Goal: Navigation & Orientation: Understand site structure

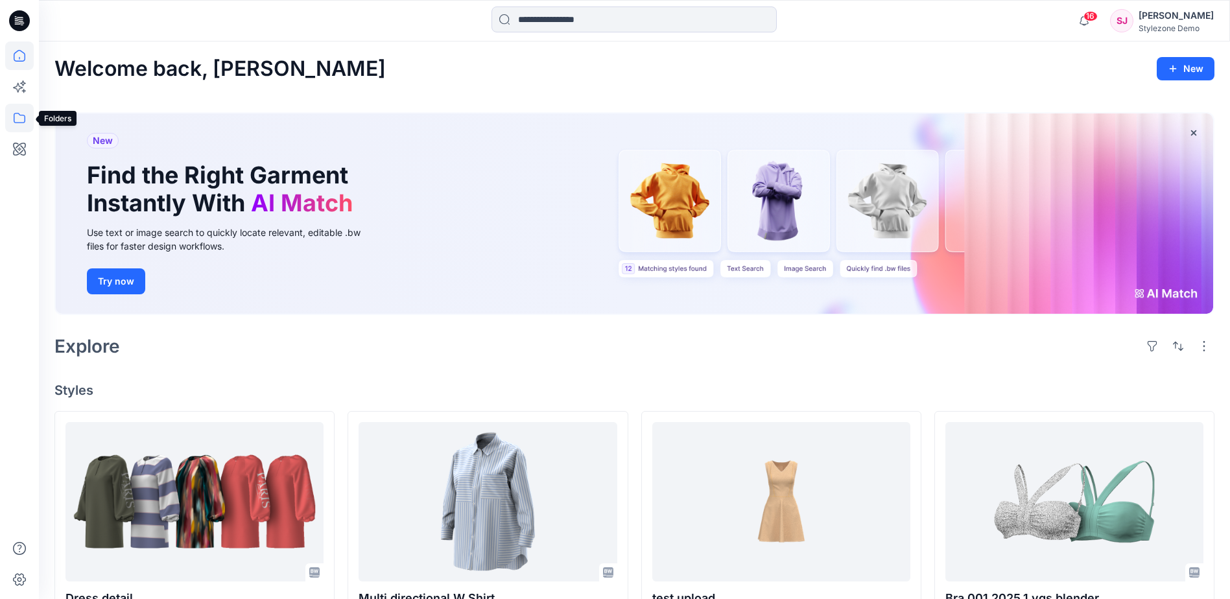
click at [21, 116] on icon at bounding box center [19, 118] width 29 height 29
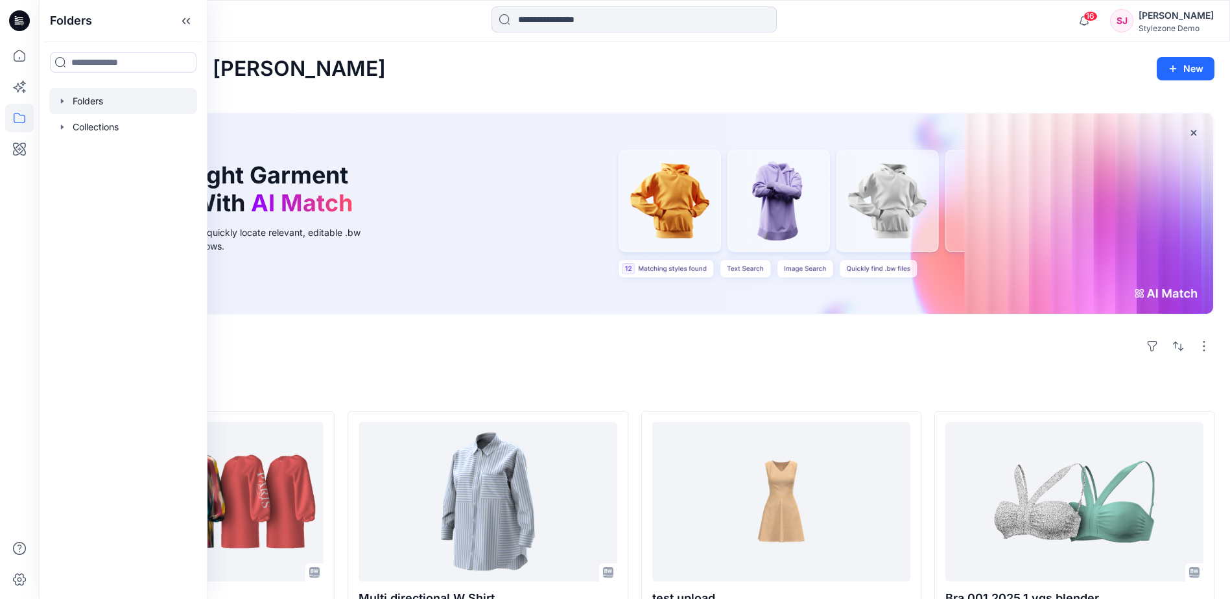
click at [77, 102] on div at bounding box center [123, 101] width 148 height 26
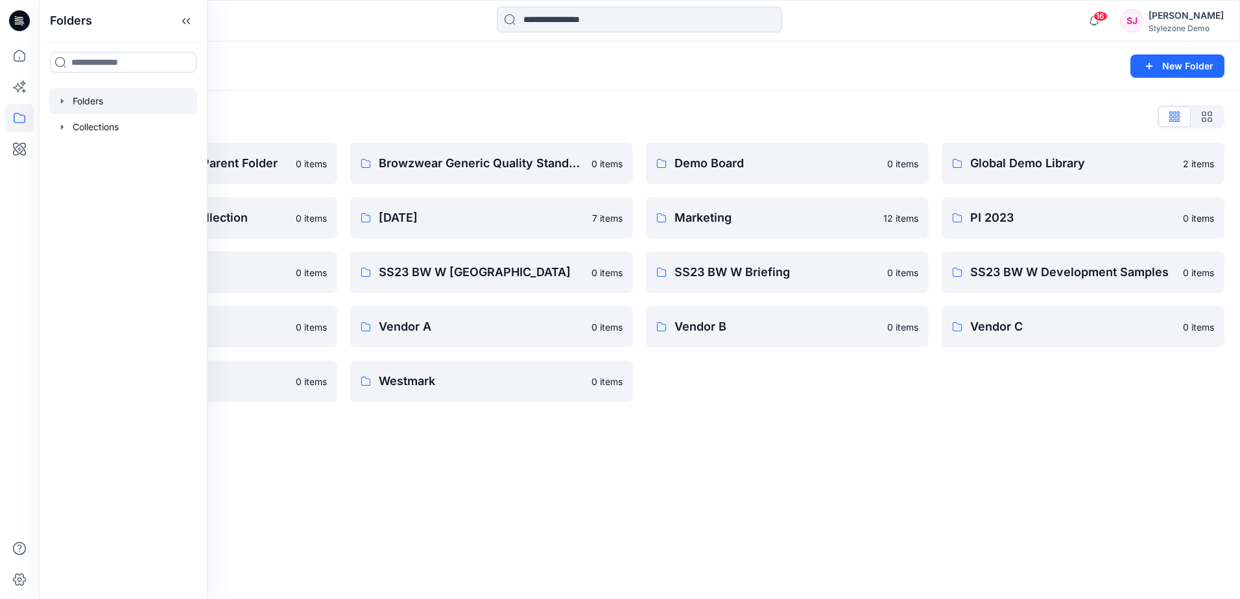
click at [445, 80] on div "Folders New Folder" at bounding box center [639, 66] width 1201 height 49
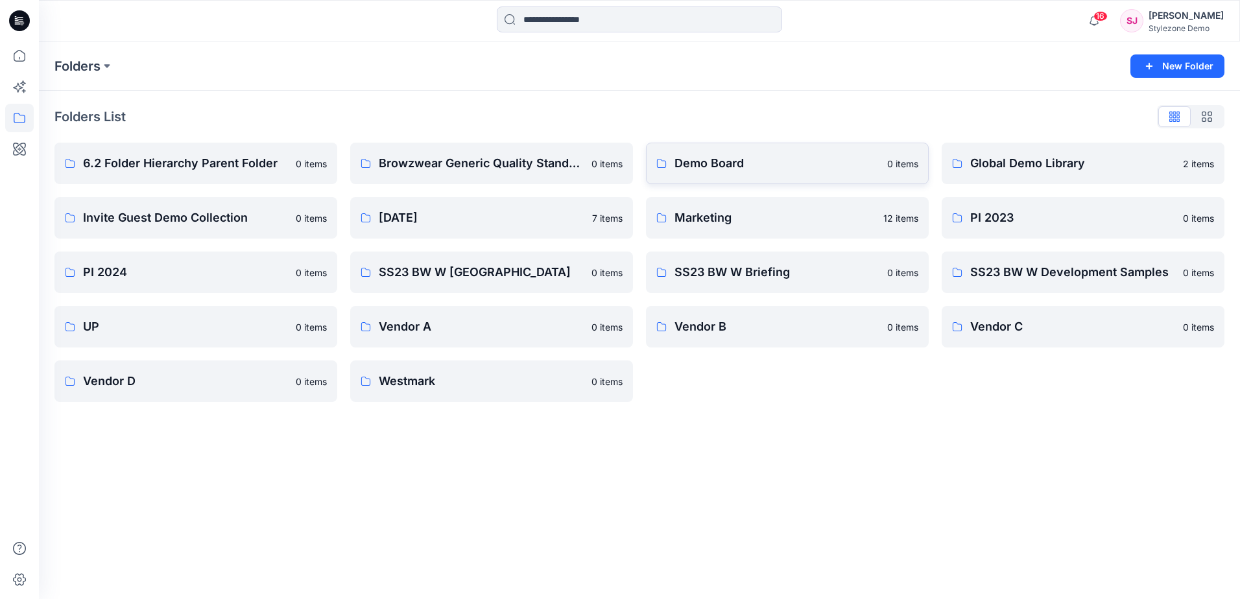
click at [777, 167] on p "Demo Board" at bounding box center [777, 163] width 205 height 18
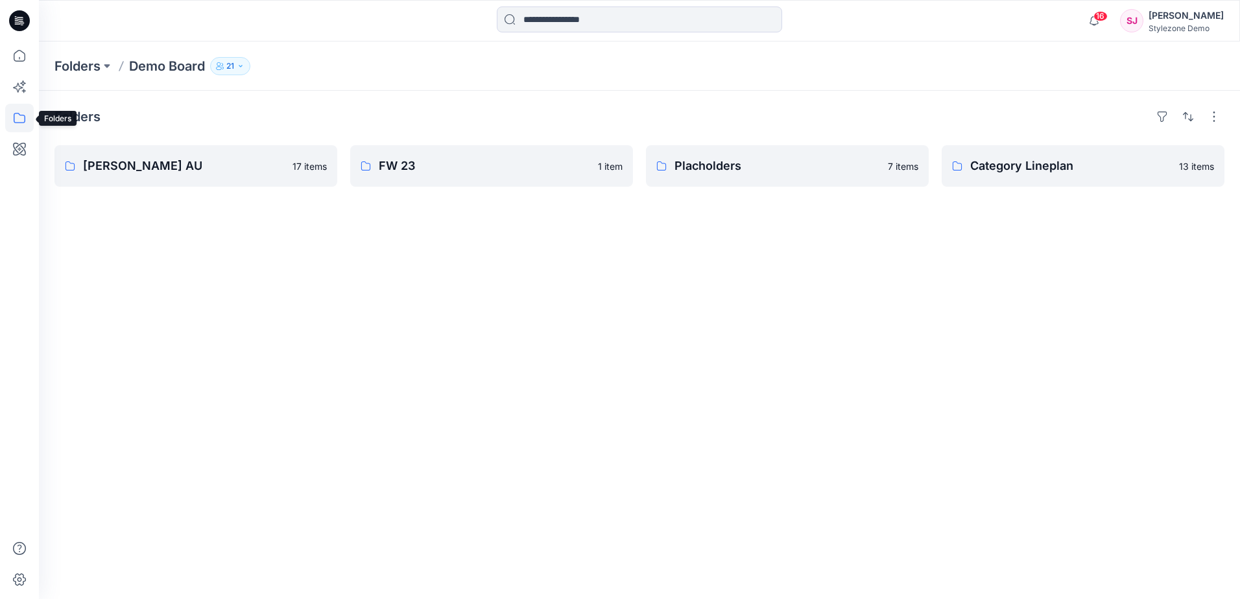
click at [20, 119] on icon at bounding box center [19, 118] width 29 height 29
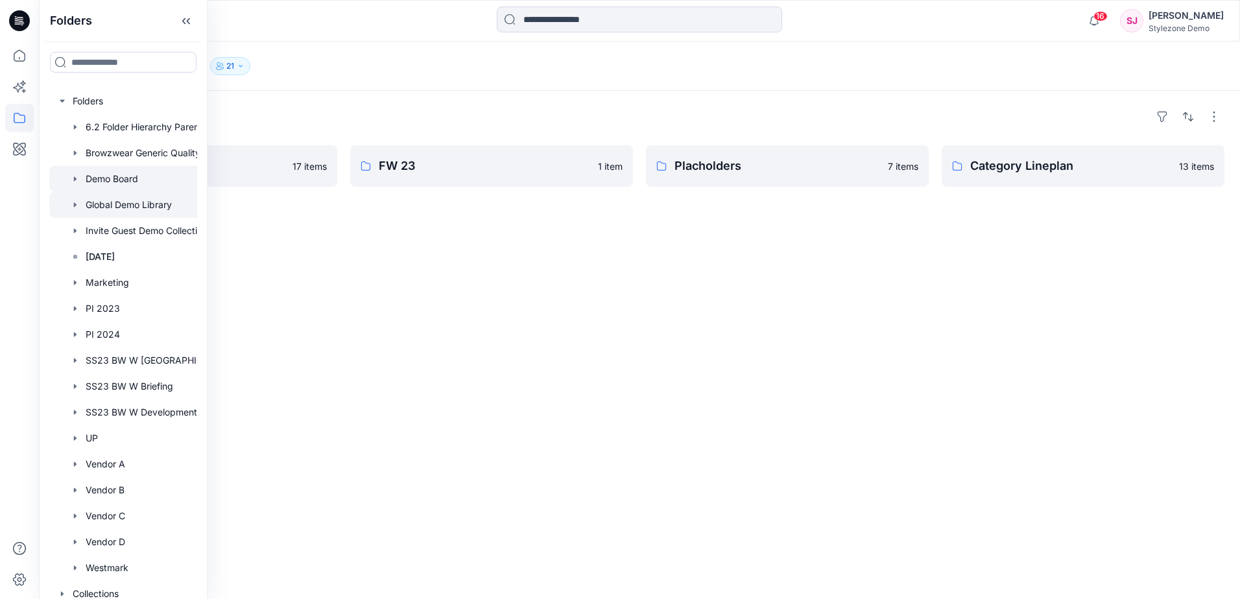
click at [143, 208] on div at bounding box center [140, 205] width 182 height 26
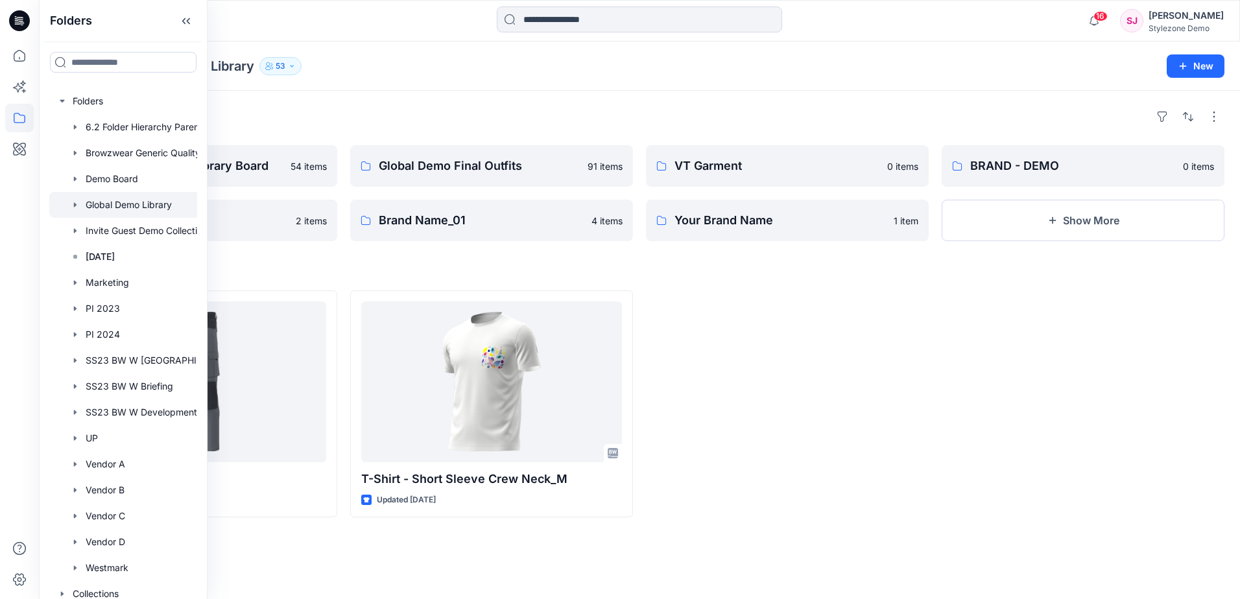
click at [494, 76] on div "Folders Global Demo Library 53 New" at bounding box center [639, 66] width 1201 height 49
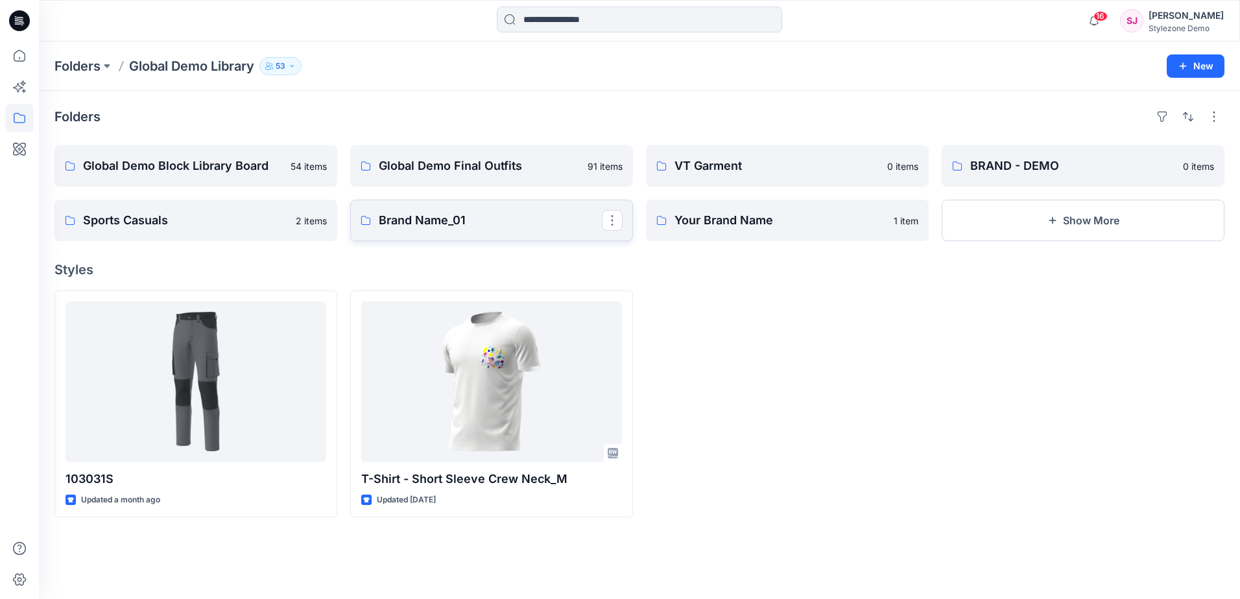
click at [455, 220] on p "Brand Name_01" at bounding box center [490, 220] width 223 height 18
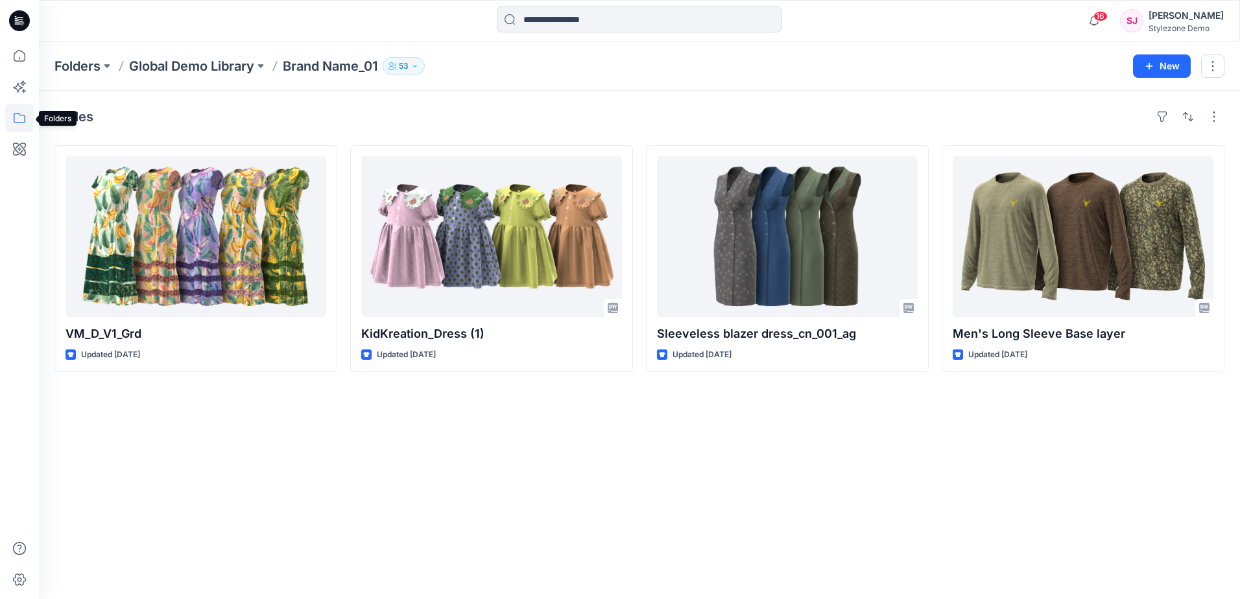
click at [23, 114] on icon at bounding box center [19, 118] width 29 height 29
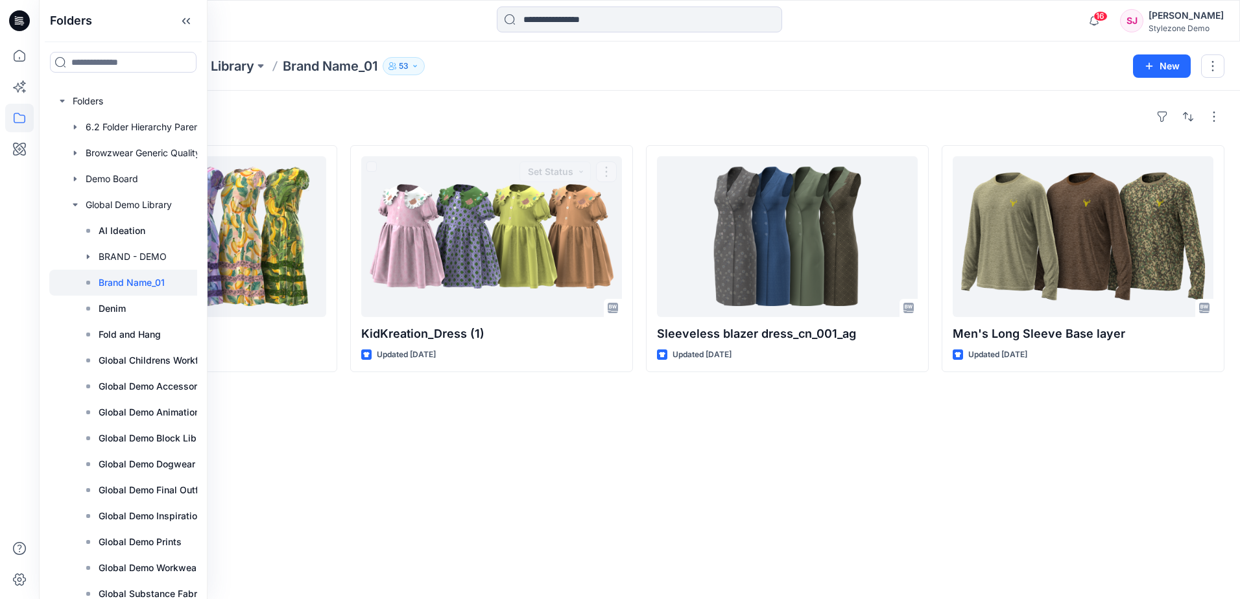
click at [568, 86] on div "Folders Global Demo Library Brand Name_01 53 New" at bounding box center [639, 66] width 1201 height 49
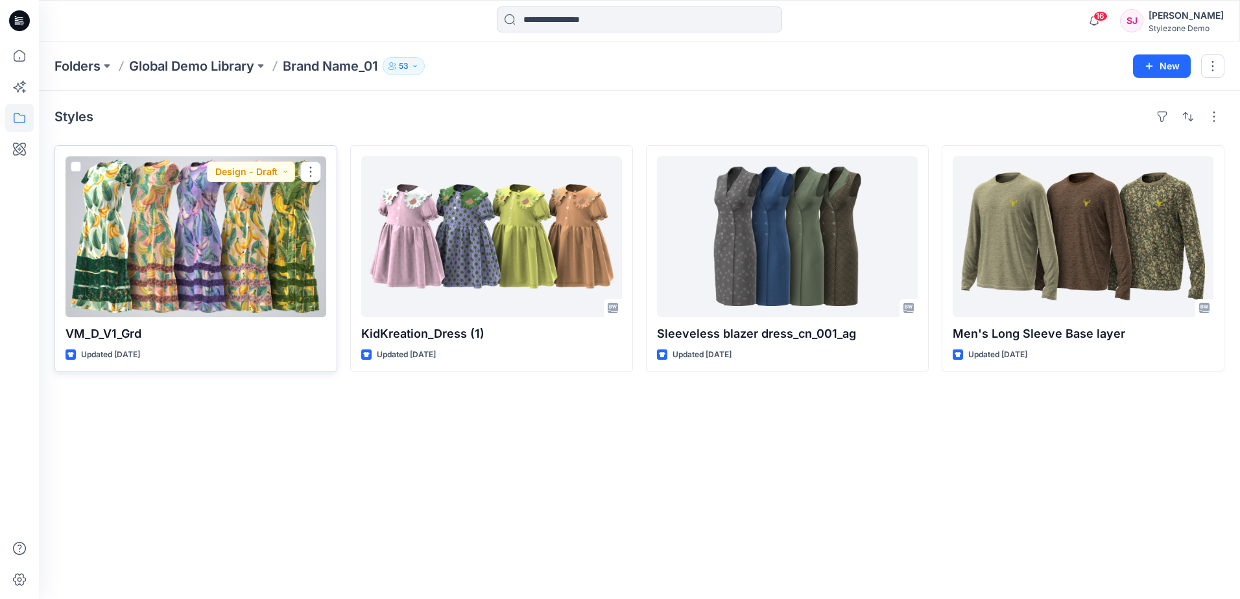
click at [250, 245] on div at bounding box center [196, 236] width 261 height 161
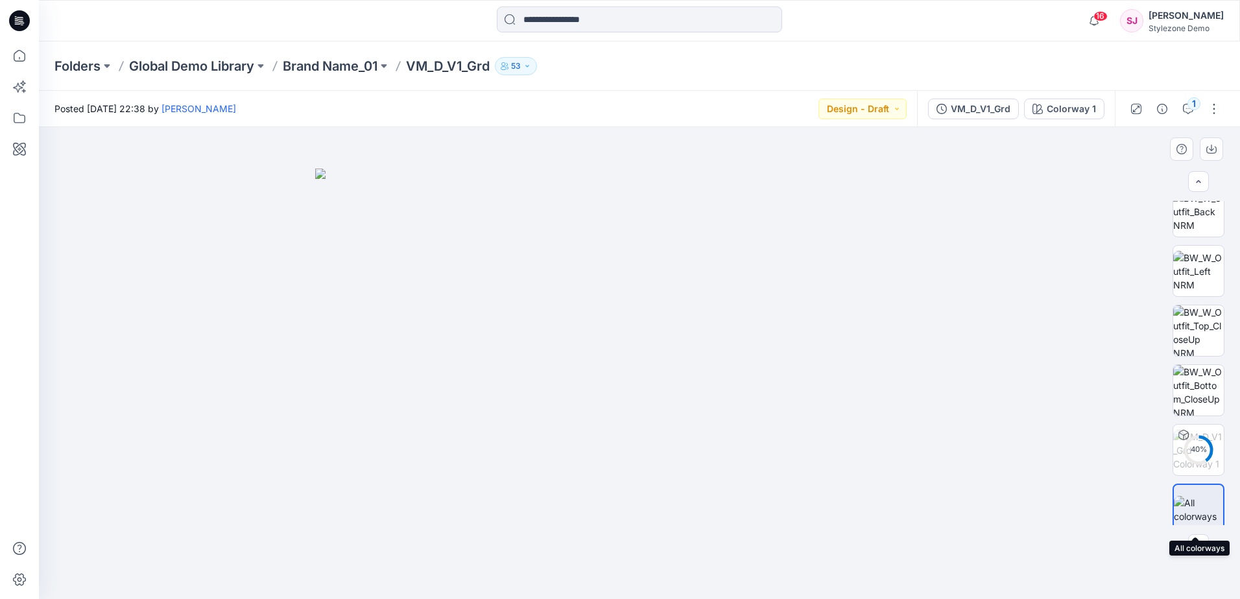
scroll to position [205, 0]
click at [1188, 504] on img at bounding box center [1198, 499] width 49 height 27
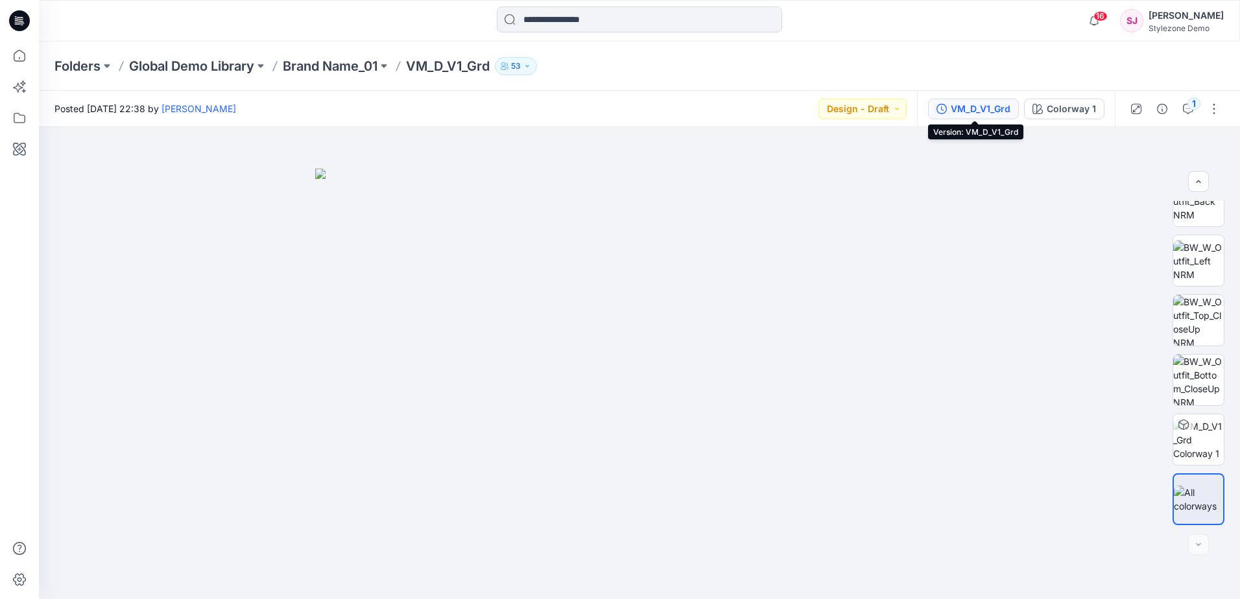
click at [974, 109] on div "VM_D_V1_Grd" at bounding box center [981, 109] width 60 height 14
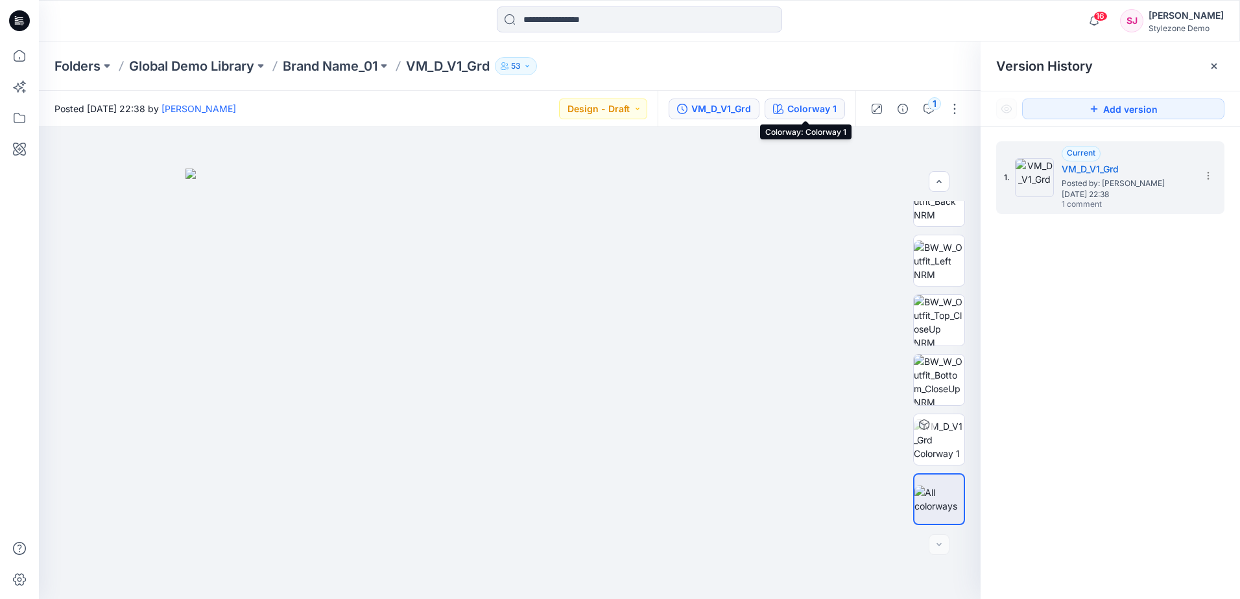
click at [822, 112] on div "Colorway 1" at bounding box center [811, 109] width 49 height 14
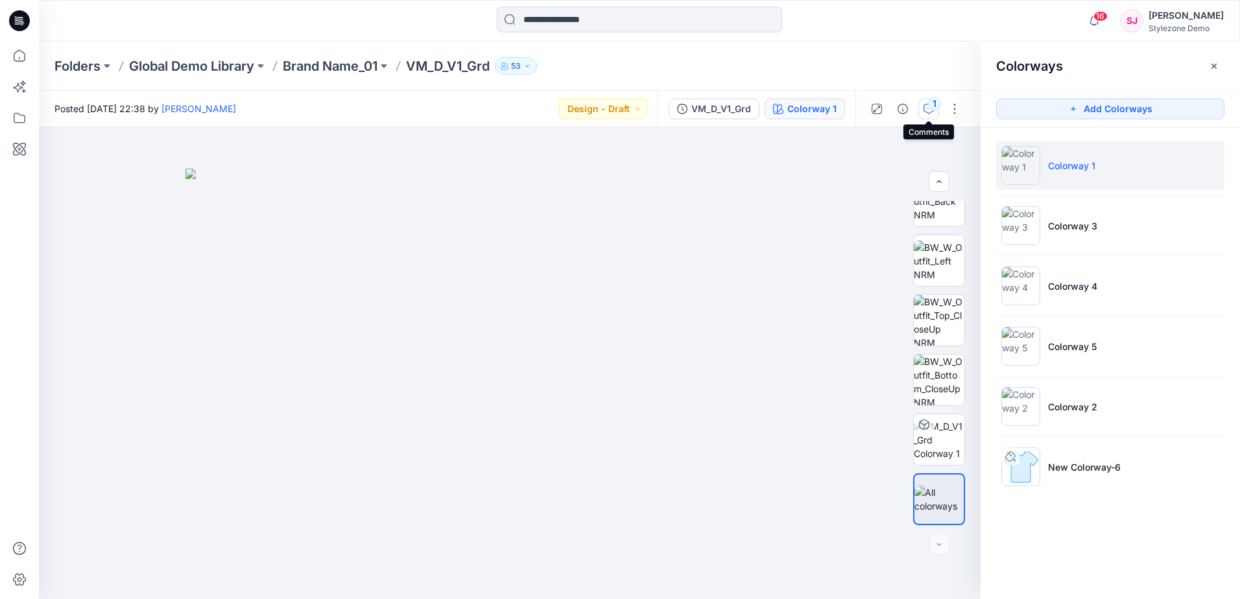
click at [931, 110] on icon "button" at bounding box center [929, 109] width 10 height 10
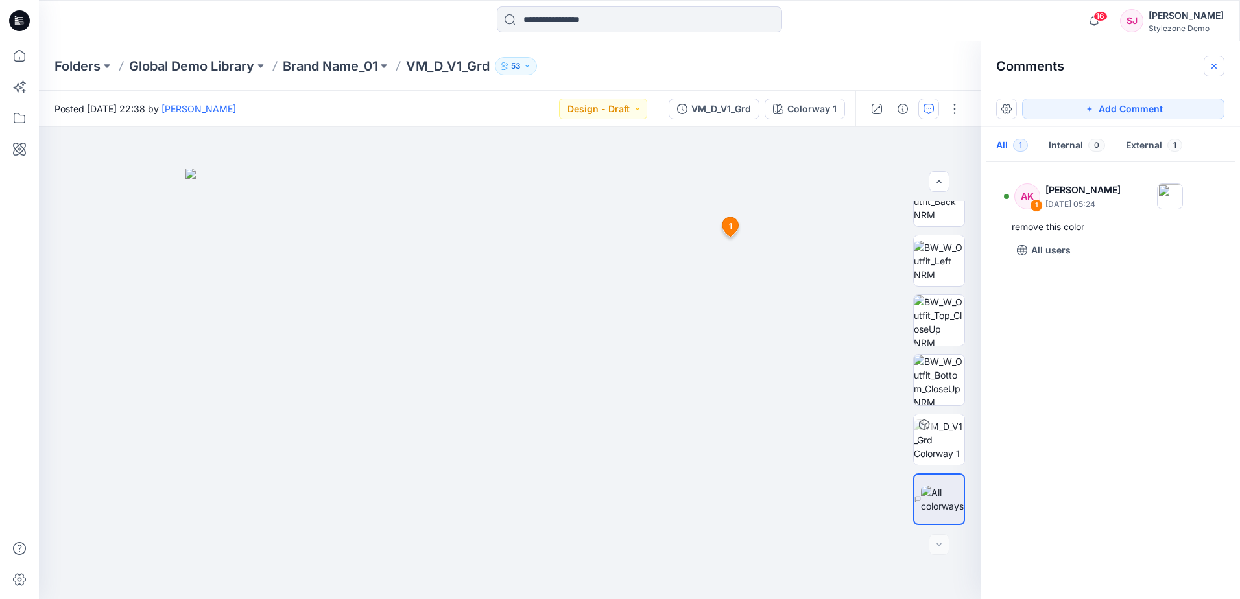
click at [1221, 71] on button "button" at bounding box center [1214, 66] width 21 height 21
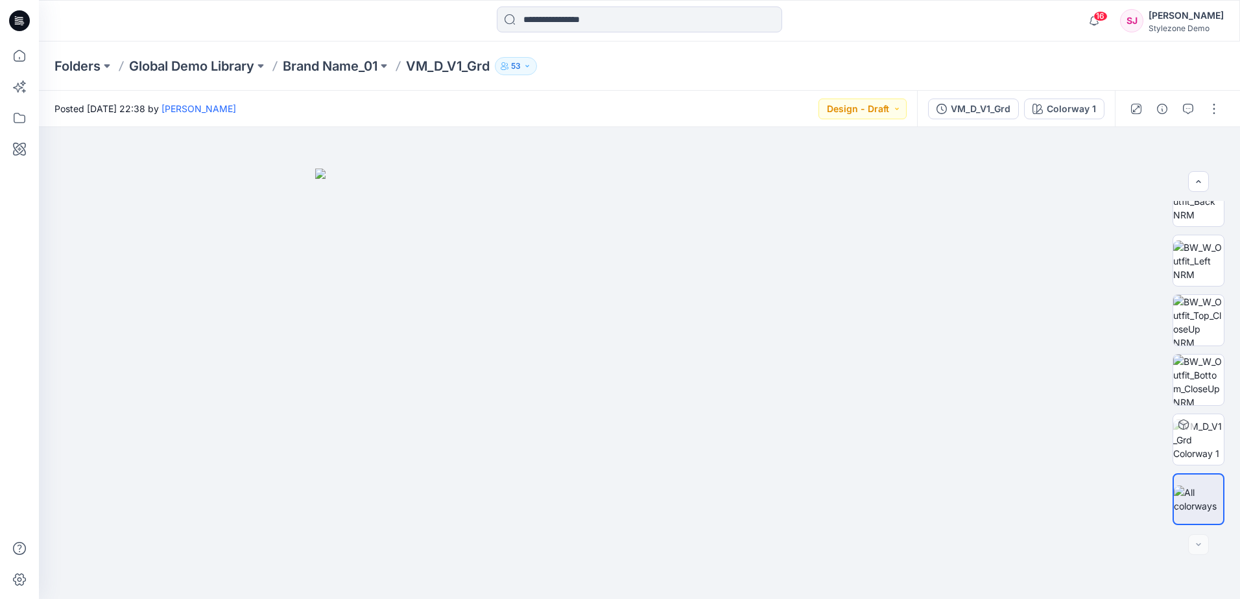
click at [1072, 55] on div "Folders Global Demo Library Brand Name_01 VM_D_V1_Grd 53" at bounding box center [639, 66] width 1201 height 49
click at [217, 68] on p "Global Demo Library" at bounding box center [191, 66] width 125 height 18
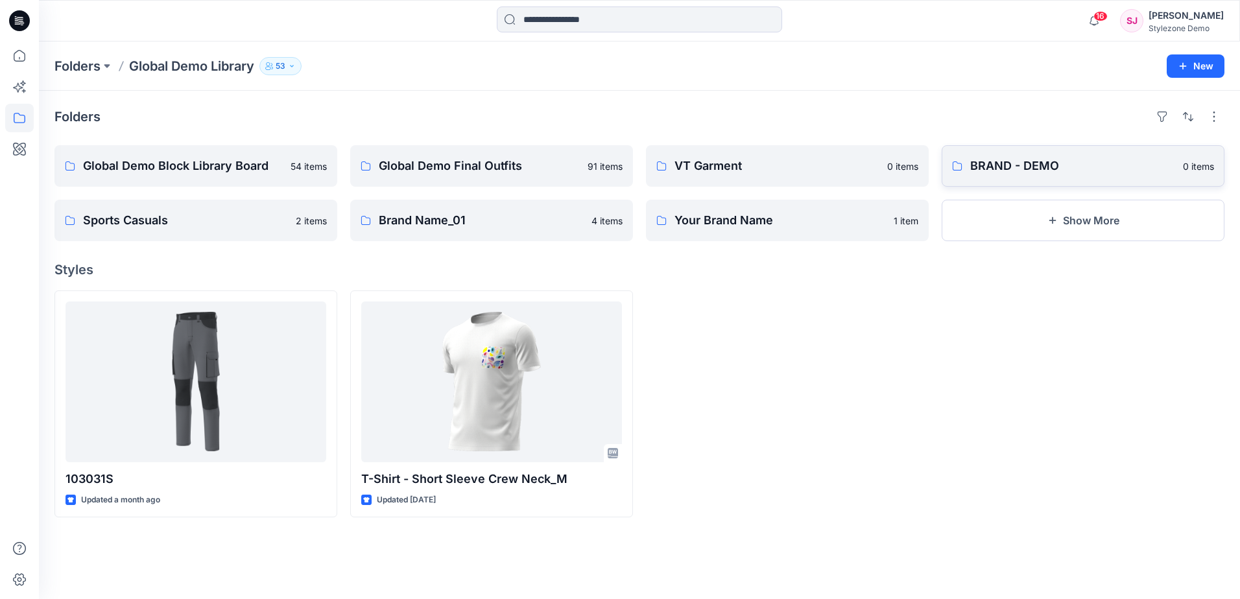
click at [1022, 176] on link "BRAND - DEMO 0 items" at bounding box center [1083, 166] width 283 height 42
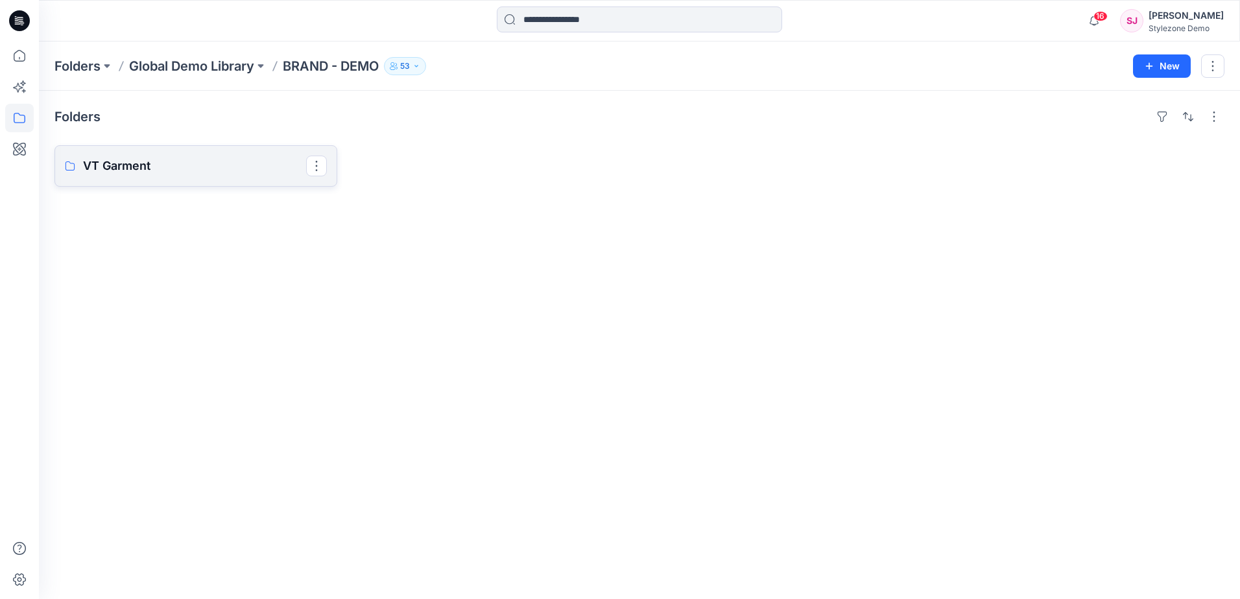
click at [197, 167] on p "VT Garment" at bounding box center [194, 166] width 223 height 18
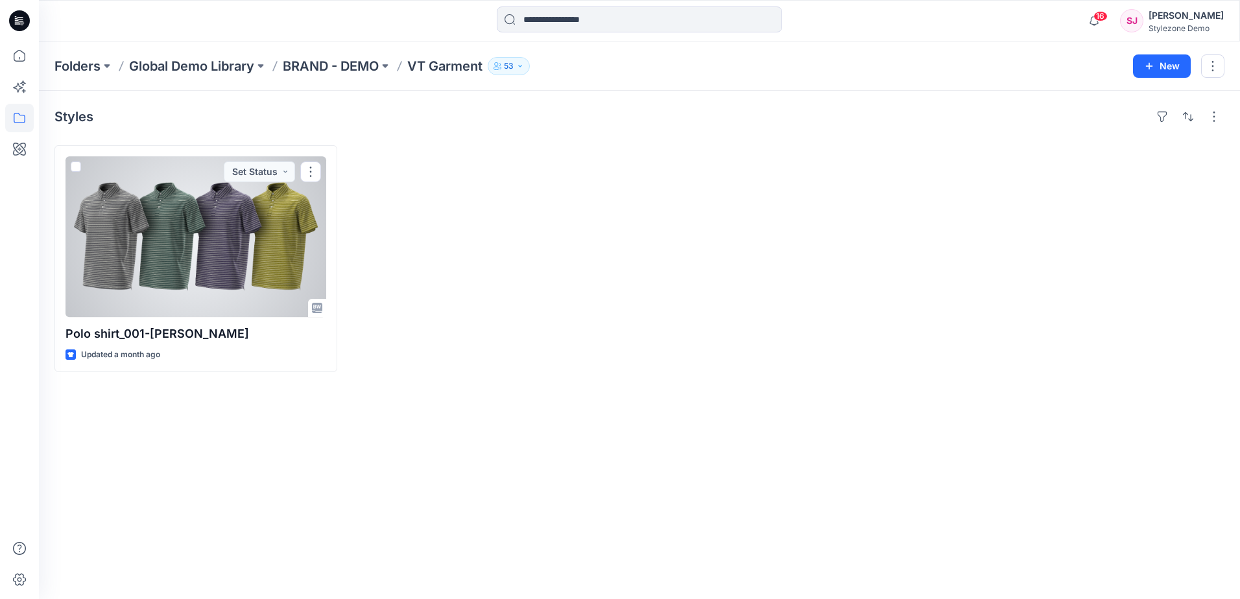
click at [217, 241] on div at bounding box center [196, 236] width 261 height 161
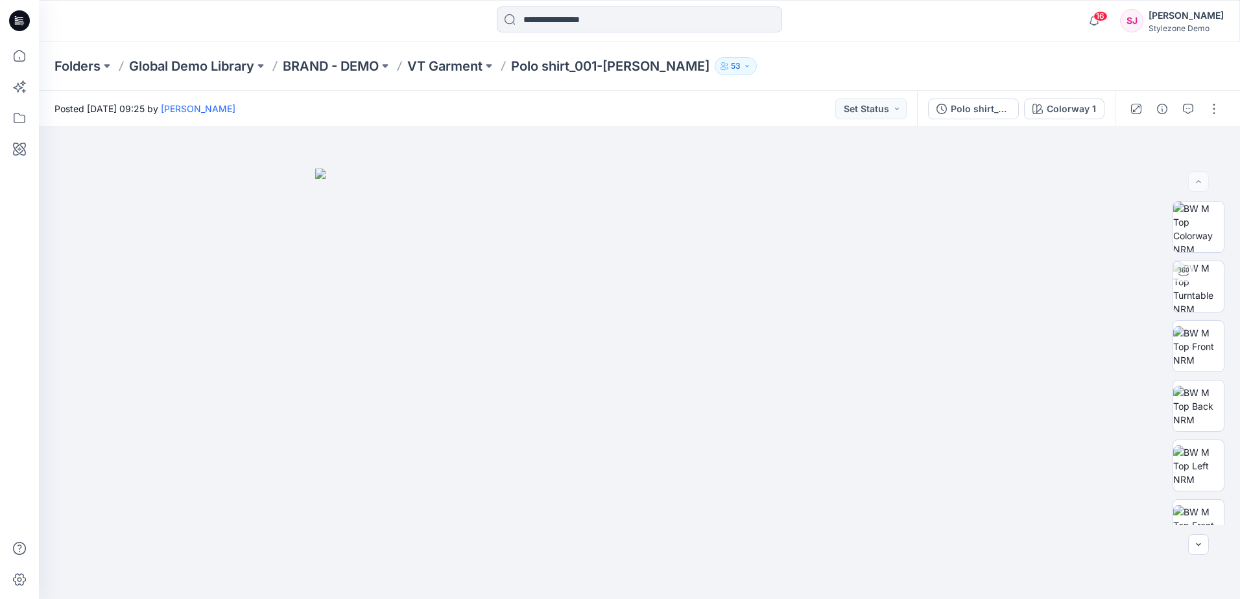
click at [745, 98] on div "Posted [DATE] 09:25 by [PERSON_NAME] Status" at bounding box center [478, 109] width 878 height 36
click at [346, 30] on div at bounding box center [639, 20] width 601 height 29
click at [1178, 30] on div "Stylezone Demo" at bounding box center [1186, 28] width 75 height 10
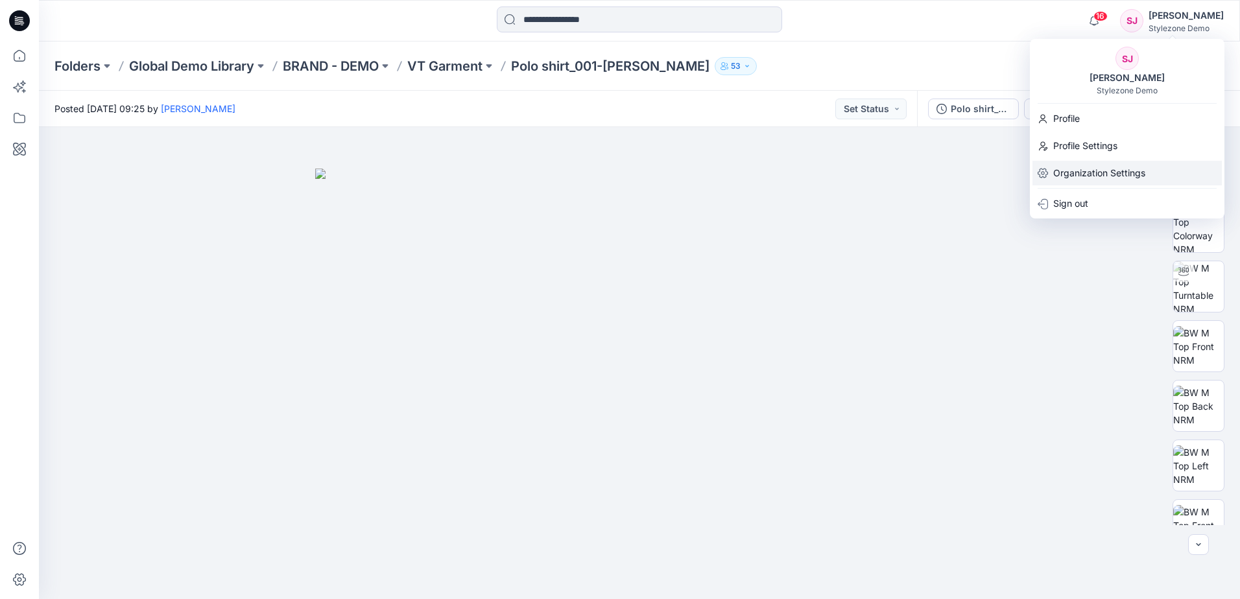
click at [1105, 177] on p "Organization Settings" at bounding box center [1099, 173] width 92 height 25
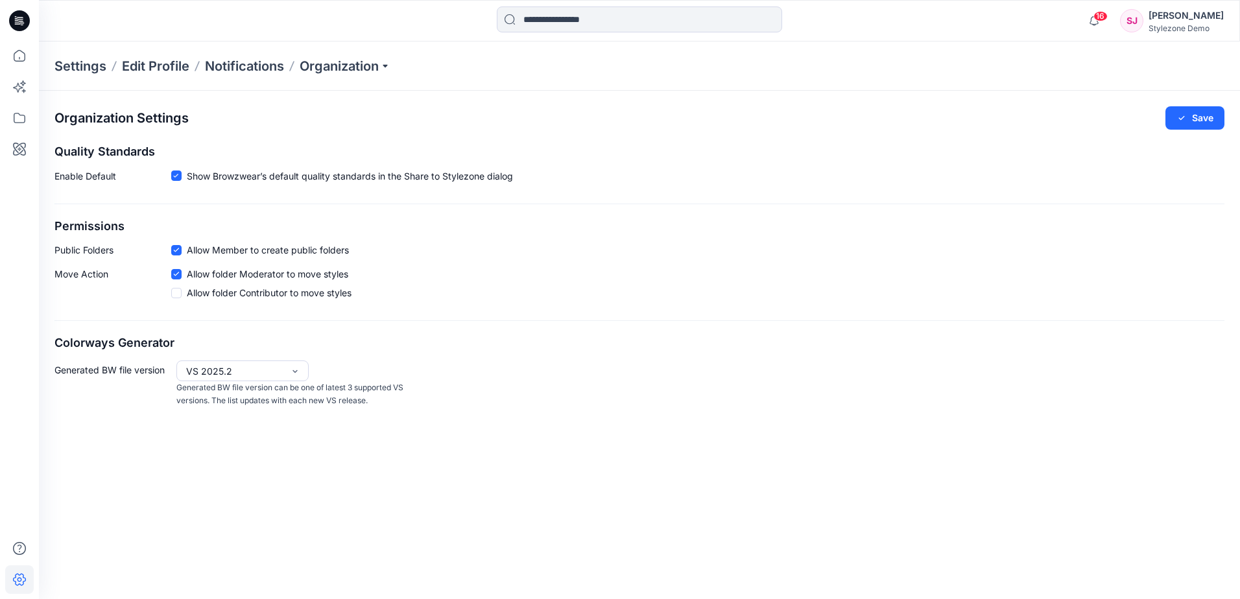
click at [448, 60] on div "Settings Edit Profile Notifications Organization" at bounding box center [639, 66] width 1201 height 49
click at [437, 43] on div "Settings Edit Profile Notifications Organization" at bounding box center [639, 66] width 1201 height 49
click at [235, 28] on div at bounding box center [189, 20] width 300 height 29
click at [19, 64] on icon at bounding box center [19, 56] width 29 height 29
